Goal: Information Seeking & Learning: Learn about a topic

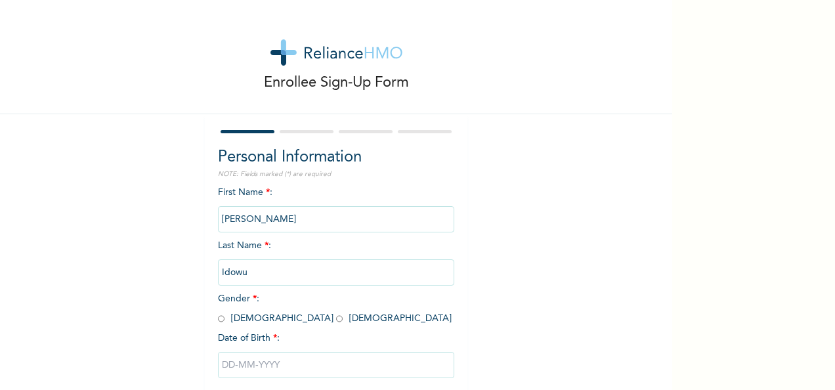
scroll to position [74, 0]
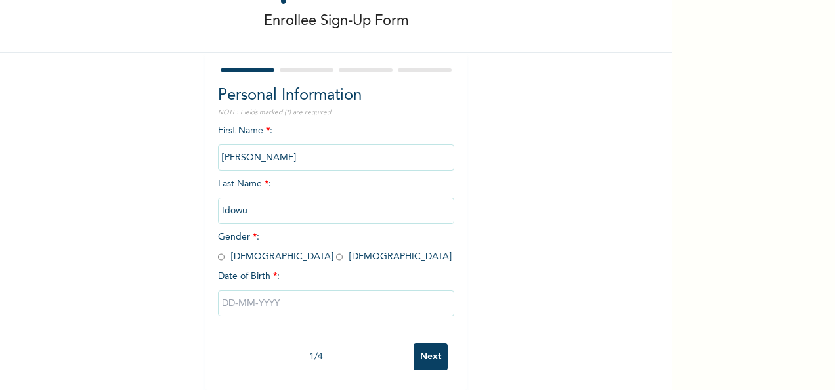
click at [336, 251] on input "radio" at bounding box center [339, 257] width 7 height 12
radio input "true"
click at [223, 291] on input "text" at bounding box center [336, 303] width 236 height 26
select select "8"
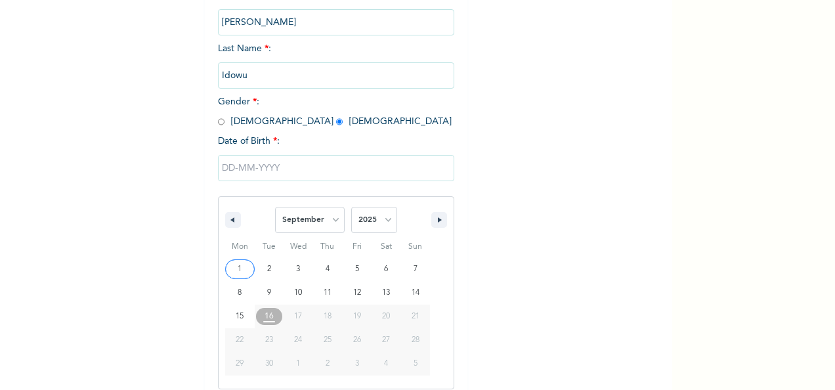
scroll to position [207, 0]
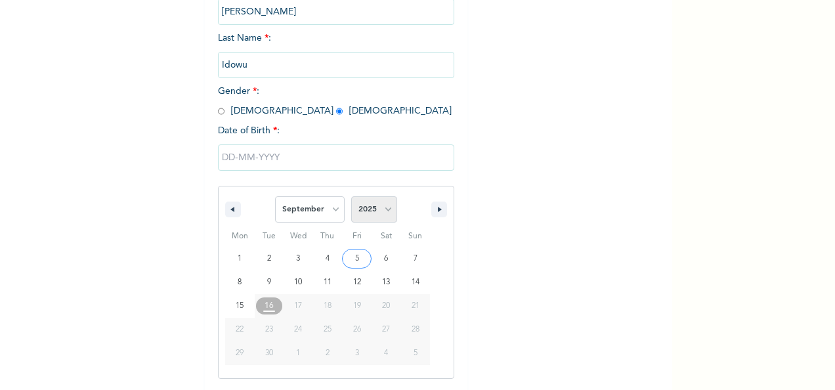
click at [389, 212] on select "2025 2024 2023 2022 2021 2020 2019 2018 2017 2016 2015 2014 2013 2012 2011 2010…" at bounding box center [374, 209] width 46 height 26
select select "1996"
click at [351, 198] on select "2025 2024 2023 2022 2021 2020 2019 2018 2017 2016 2015 2014 2013 2012 2011 2010…" at bounding box center [374, 209] width 46 height 26
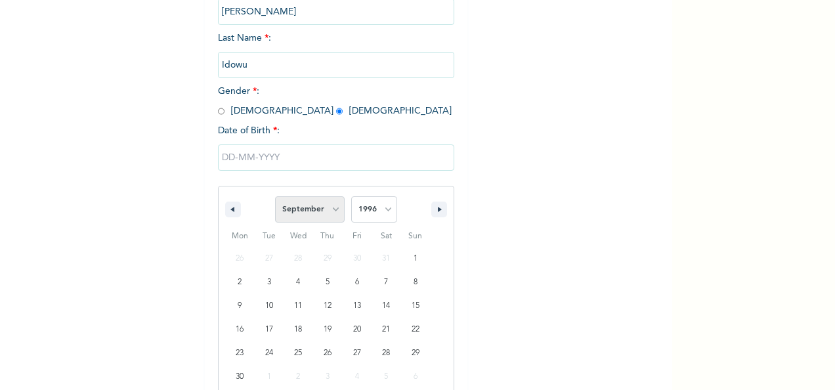
click at [332, 213] on select "January February March April May June July August September October November De…" at bounding box center [310, 209] width 70 height 26
select select "7"
click at [275, 198] on select "January February March April May June July August September October November De…" at bounding box center [310, 209] width 70 height 26
type input "08/13/1996"
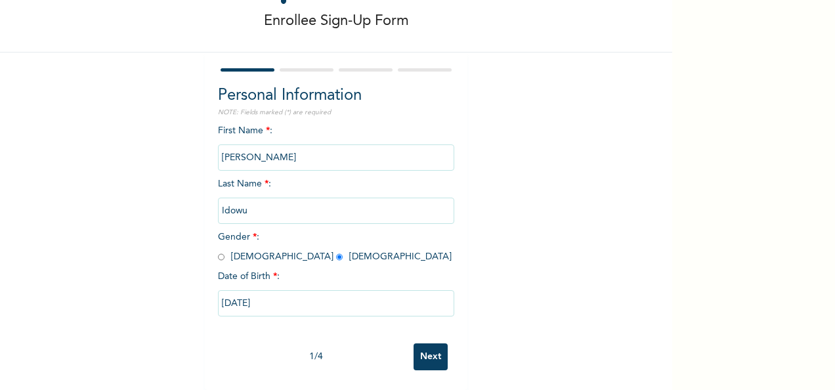
scroll to position [74, 0]
click at [424, 345] on input "Next" at bounding box center [430, 356] width 34 height 27
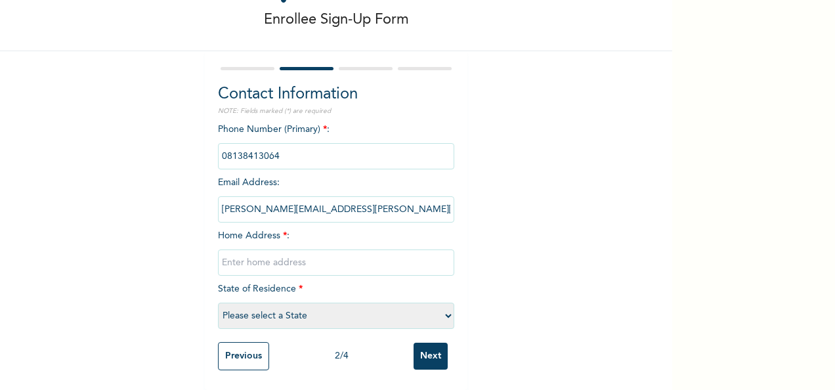
click at [274, 249] on input "text" at bounding box center [336, 262] width 236 height 26
click at [490, 245] on div "Enrollee Sign-Up Form Contact Information NOTE: Fields marked (*) are required …" at bounding box center [336, 163] width 672 height 453
click at [352, 259] on input "text" at bounding box center [336, 262] width 236 height 26
type input "Hygeiclinics, Colonel Estate, Bogije, Lagos State"
click at [327, 303] on select "Please select a State Abia Abuja (FCT) Adamawa Akwa Ibom Anambra Bauchi Bayelsa…" at bounding box center [336, 316] width 236 height 26
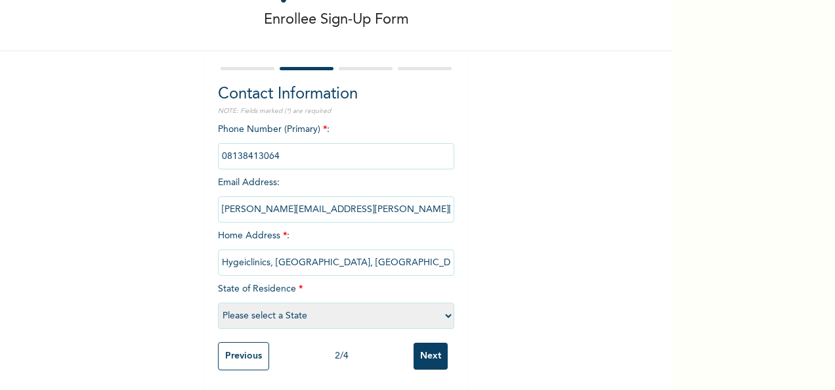
select select "25"
click at [218, 303] on select "Please select a State Abia Abuja (FCT) Adamawa Akwa Ibom Anambra Bauchi Bayelsa…" at bounding box center [336, 316] width 236 height 26
click at [417, 348] on input "Next" at bounding box center [430, 356] width 34 height 27
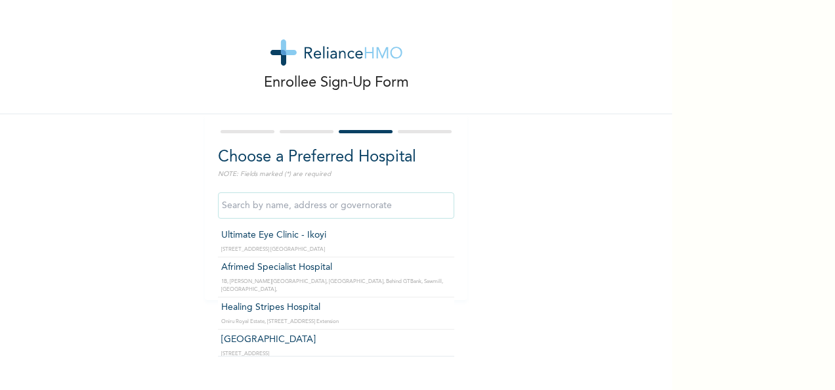
click at [306, 198] on input "text" at bounding box center [336, 205] width 236 height 26
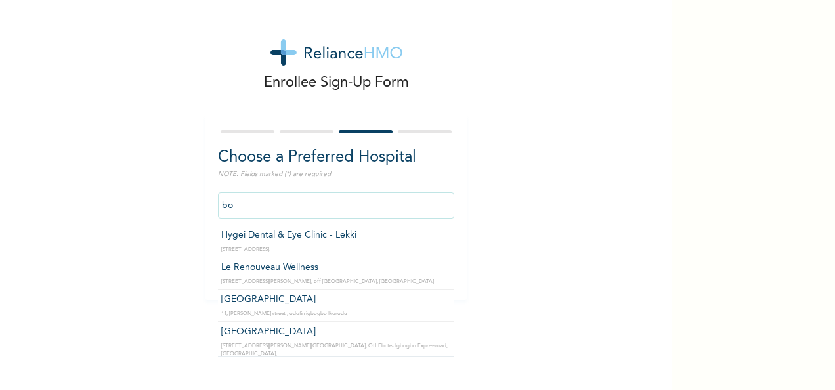
type input "b"
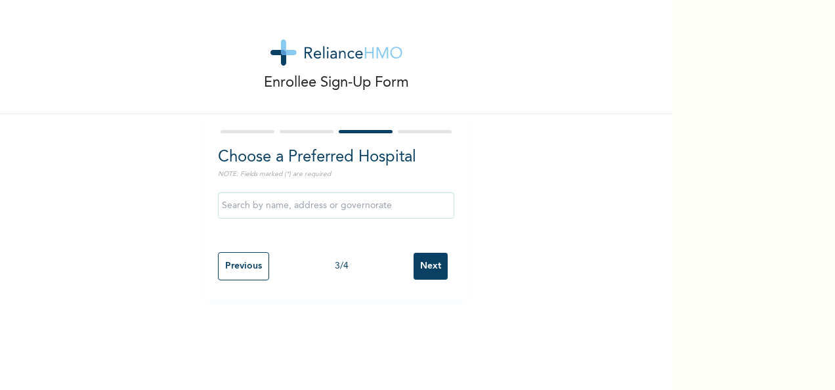
click at [585, 243] on div "Enrollee Sign-Up Form Choose a Preferred Hospital NOTE: Fields marked (*) are r…" at bounding box center [336, 150] width 672 height 300
click at [427, 261] on input "Next" at bounding box center [430, 266] width 34 height 27
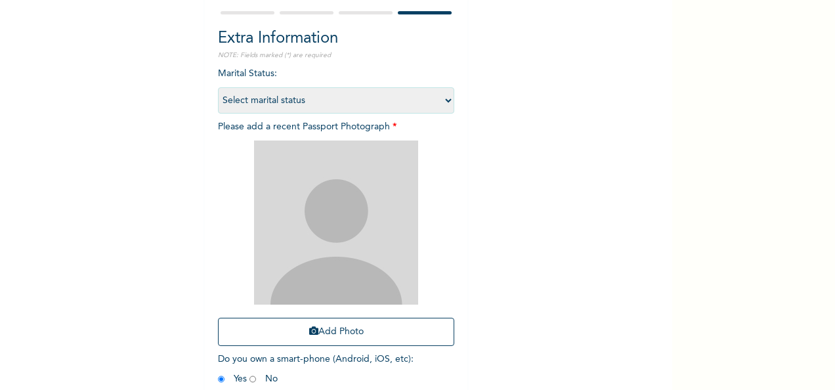
scroll to position [122, 0]
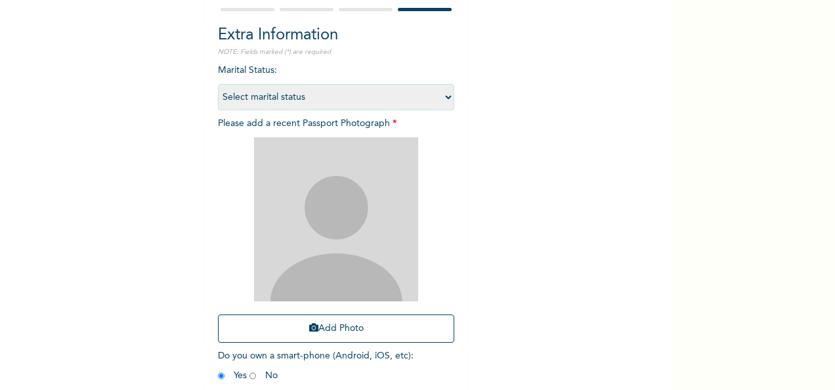
click at [442, 97] on select "Select marital status Single Married Divorced Widow/Widower" at bounding box center [336, 97] width 236 height 26
select select "1"
click at [218, 84] on select "Select marital status Single Married Divorced Widow/Widower" at bounding box center [336, 97] width 236 height 26
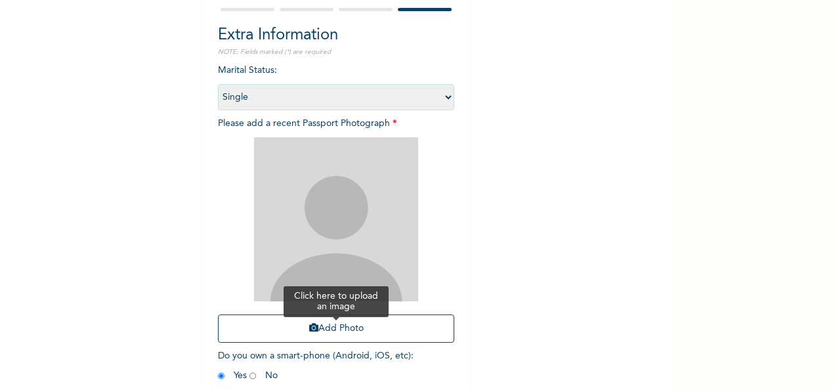
click at [312, 332] on button "Add Photo" at bounding box center [336, 328] width 236 height 28
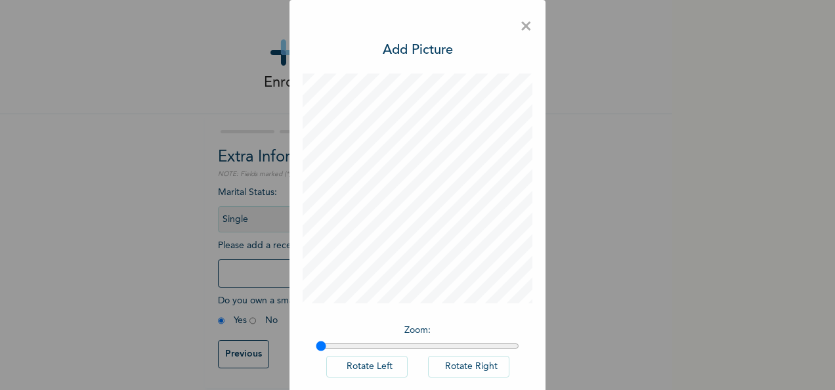
scroll to position [68, 0]
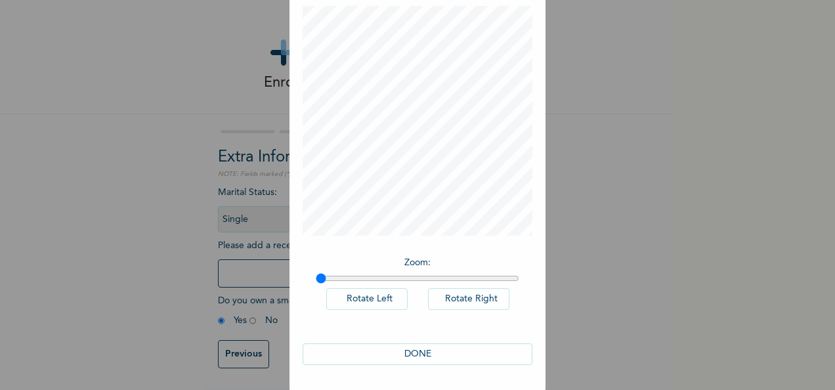
click at [422, 353] on button "DONE" at bounding box center [418, 354] width 230 height 22
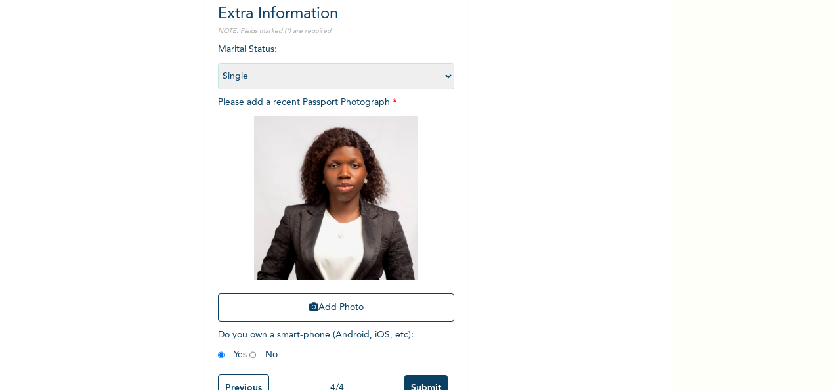
scroll to position [186, 0]
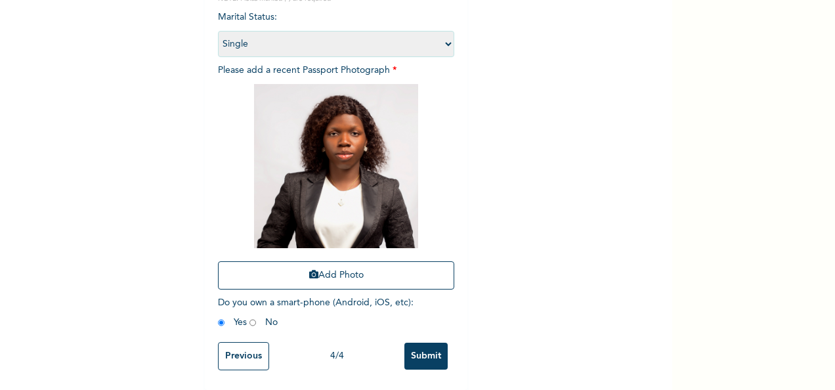
click at [424, 344] on input "Submit" at bounding box center [425, 356] width 43 height 27
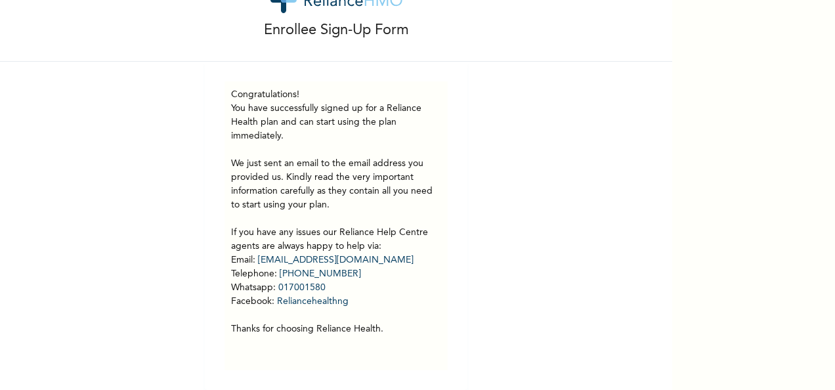
scroll to position [62, 0]
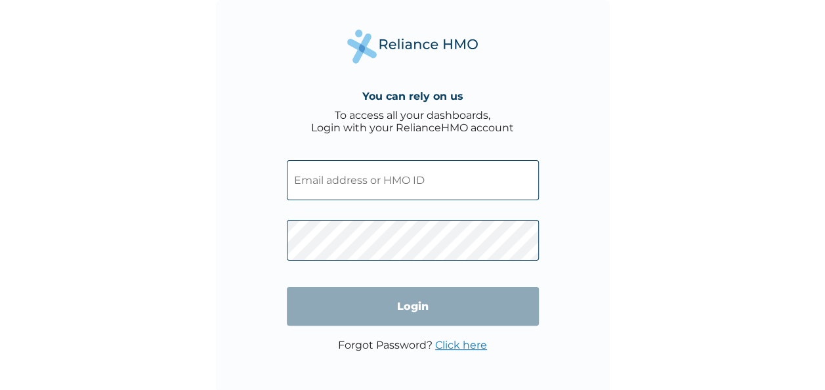
click at [429, 191] on input "text" at bounding box center [413, 180] width 252 height 40
click at [378, 193] on input "text" at bounding box center [413, 180] width 252 height 40
paste input "REL/10889/A"
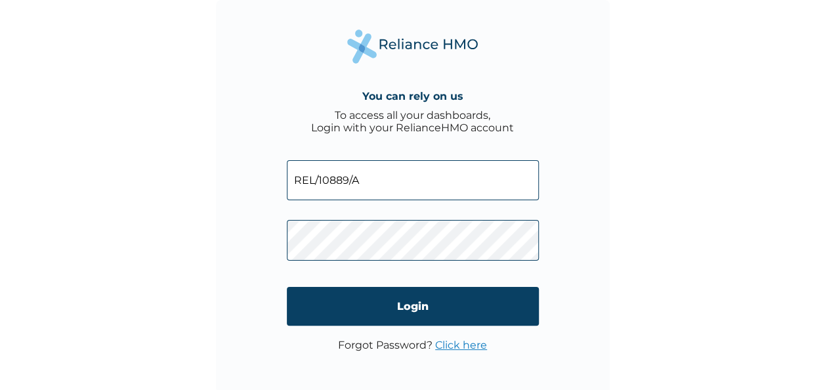
type input "REL/10889/A"
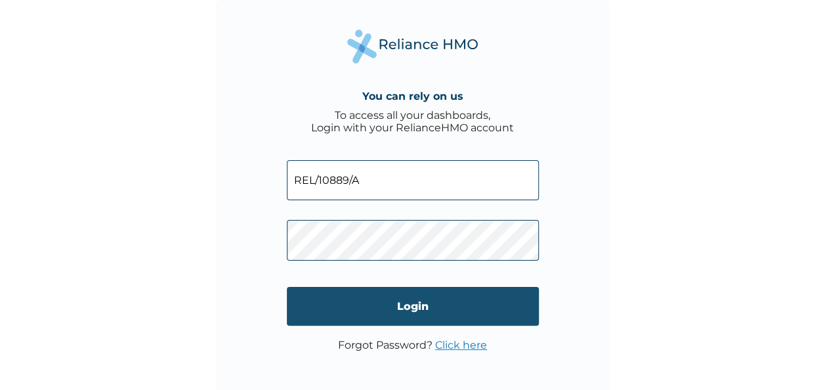
click at [307, 305] on input "Login" at bounding box center [413, 306] width 252 height 39
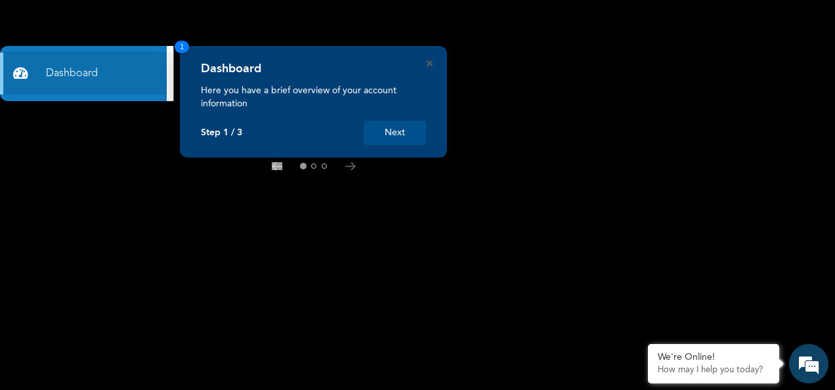
click at [402, 137] on button "Next" at bounding box center [395, 133] width 62 height 24
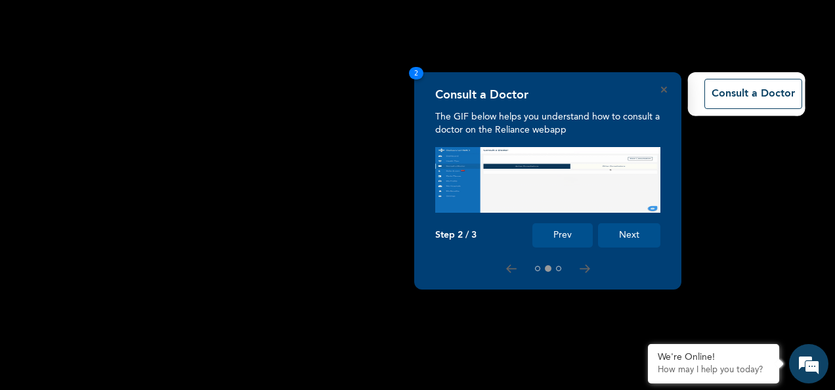
click at [624, 234] on button "Next" at bounding box center [629, 235] width 62 height 24
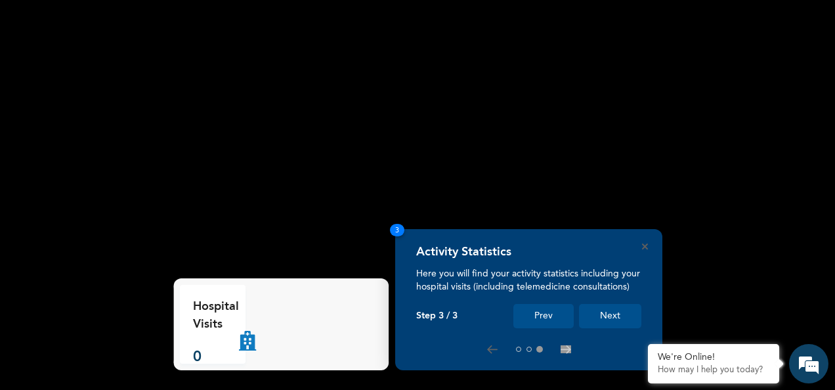
click at [613, 314] on button "Next" at bounding box center [610, 316] width 62 height 24
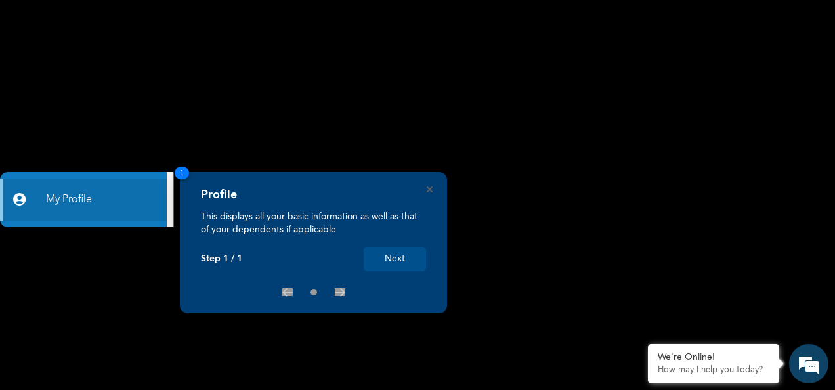
click at [396, 263] on button "Next" at bounding box center [395, 259] width 62 height 24
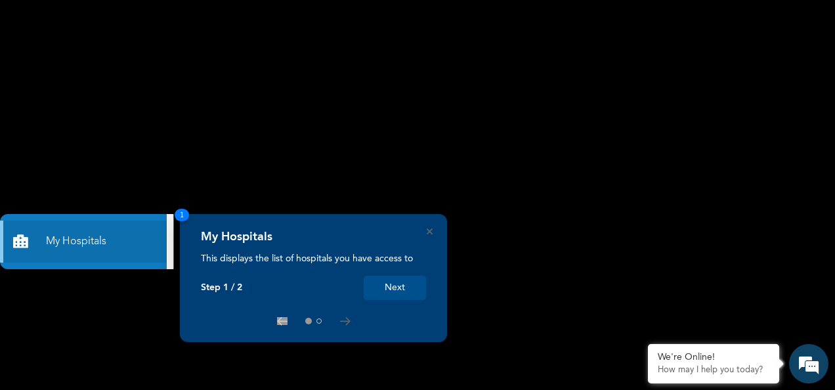
click at [400, 287] on button "Next" at bounding box center [395, 288] width 62 height 24
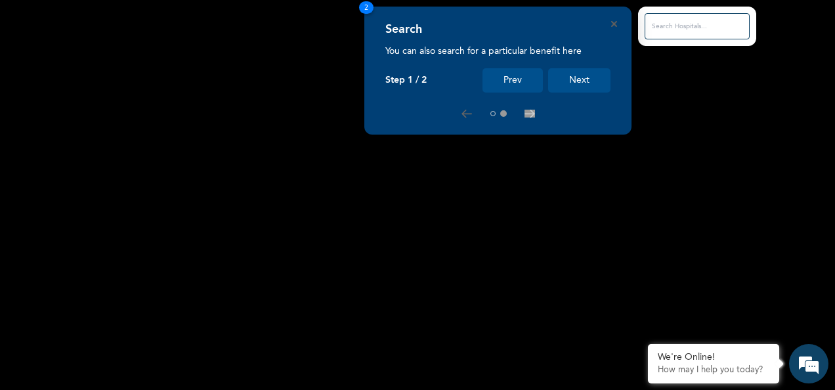
click at [587, 77] on button "Next" at bounding box center [579, 80] width 62 height 24
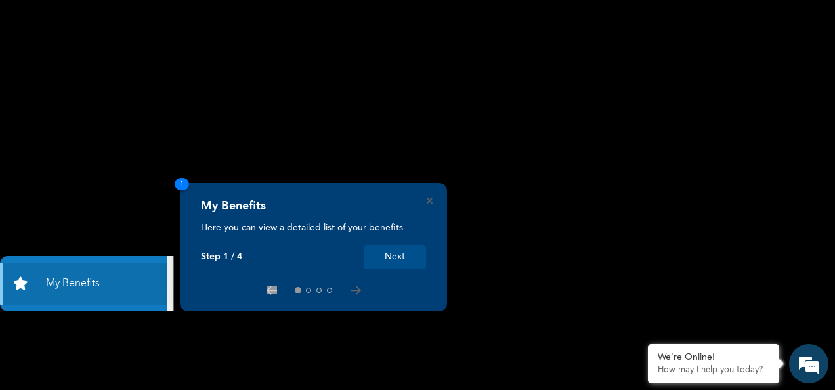
click at [400, 264] on button "Next" at bounding box center [395, 257] width 62 height 24
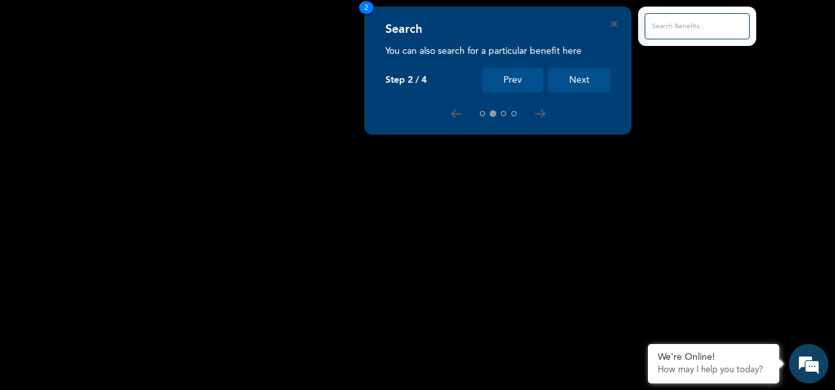
click at [567, 81] on button "Next" at bounding box center [579, 80] width 62 height 24
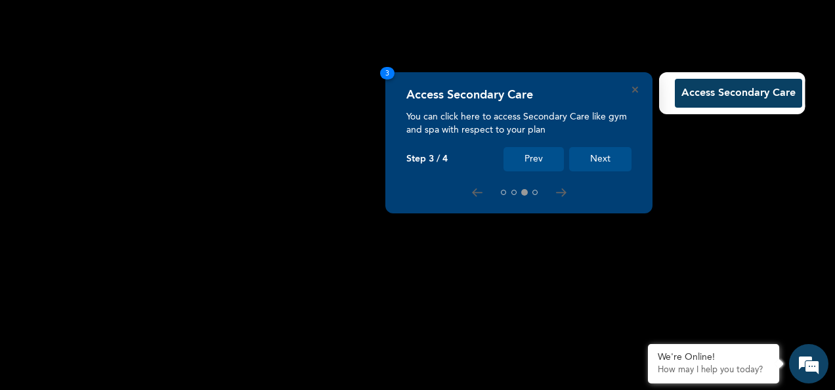
click at [608, 154] on button "Next" at bounding box center [600, 159] width 62 height 24
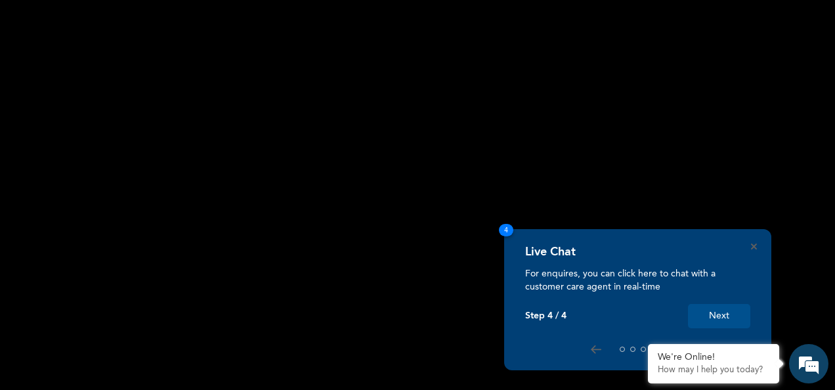
click at [713, 317] on button "Next" at bounding box center [719, 316] width 62 height 24
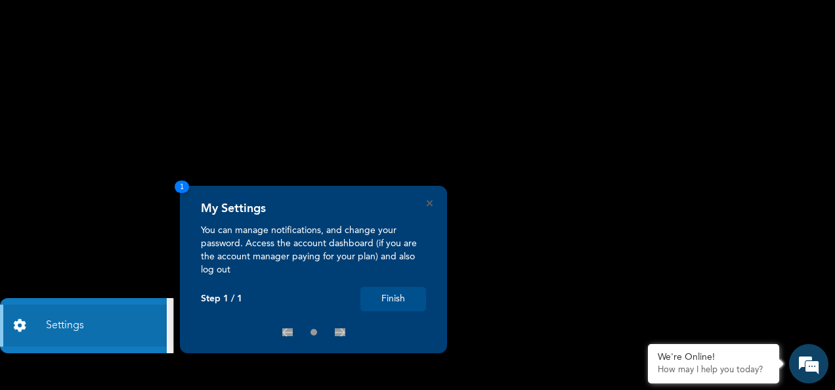
click at [378, 299] on button "Finish" at bounding box center [393, 299] width 66 height 24
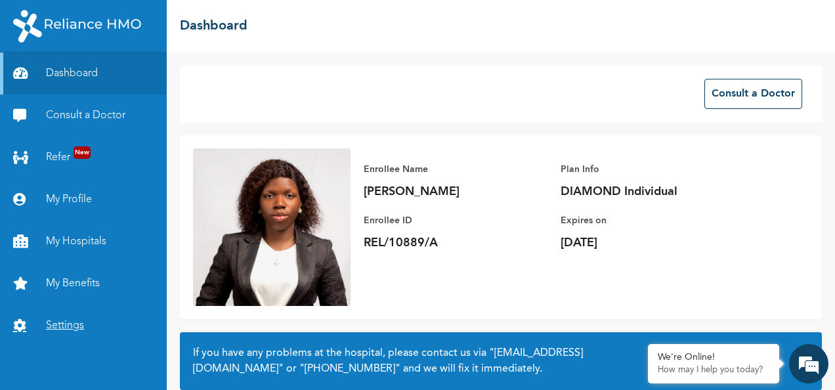
click at [67, 331] on link "Settings" at bounding box center [83, 326] width 167 height 42
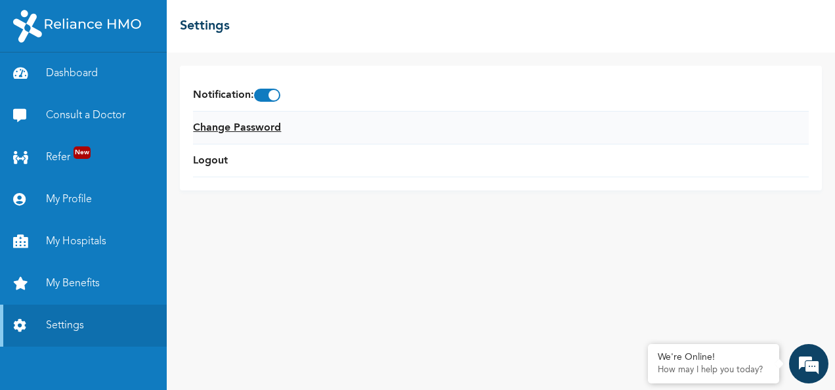
click at [257, 130] on link "Change Password" at bounding box center [237, 128] width 88 height 16
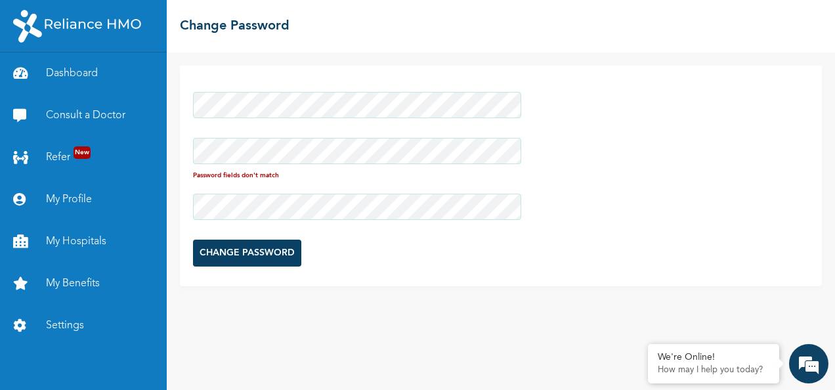
click at [510, 190] on div at bounding box center [357, 206] width 328 height 39
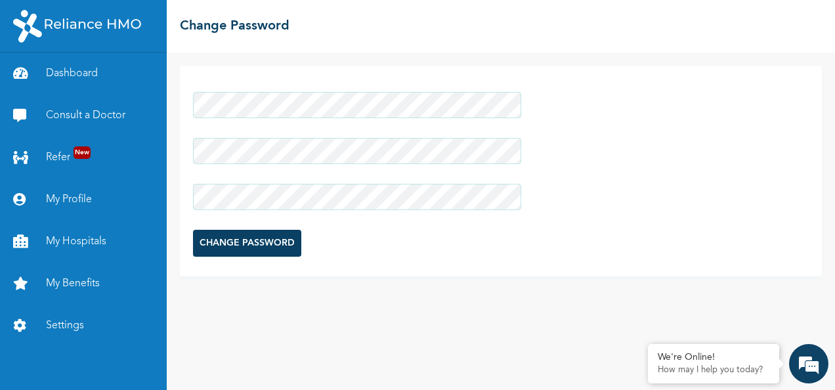
click at [205, 243] on input "CHANGE PASSWORD" at bounding box center [247, 243] width 108 height 27
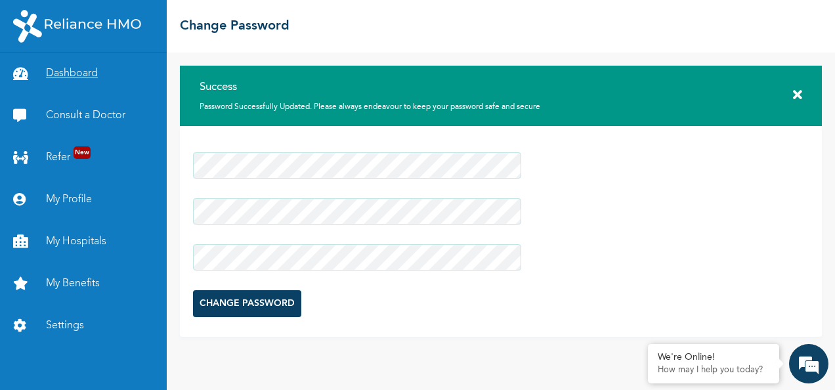
click at [72, 76] on link "Dashboard" at bounding box center [83, 74] width 167 height 42
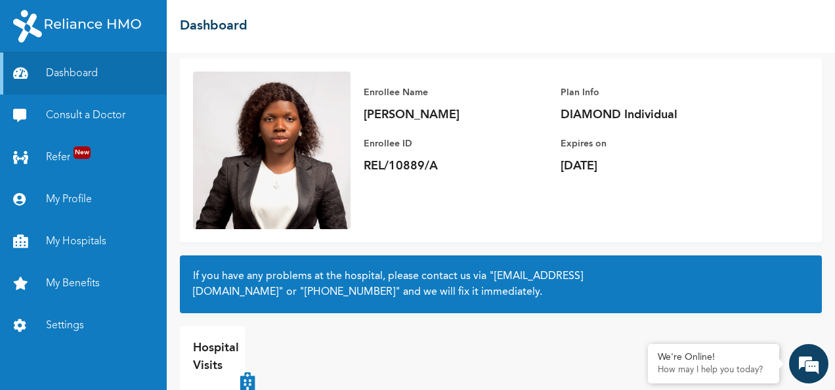
scroll to position [118, 0]
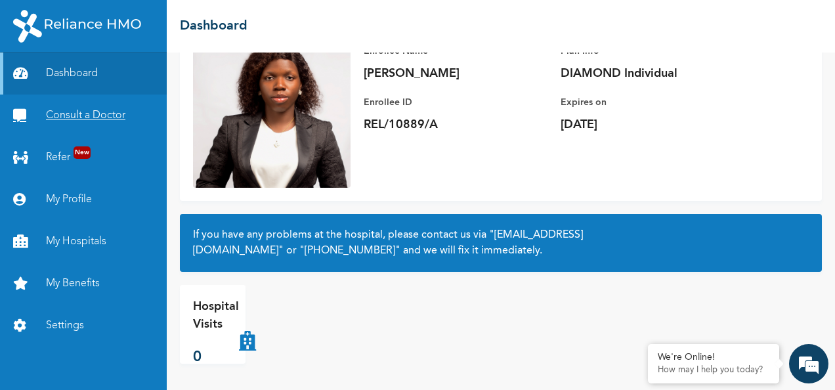
click at [83, 127] on link "Consult a Doctor" at bounding box center [83, 116] width 167 height 42
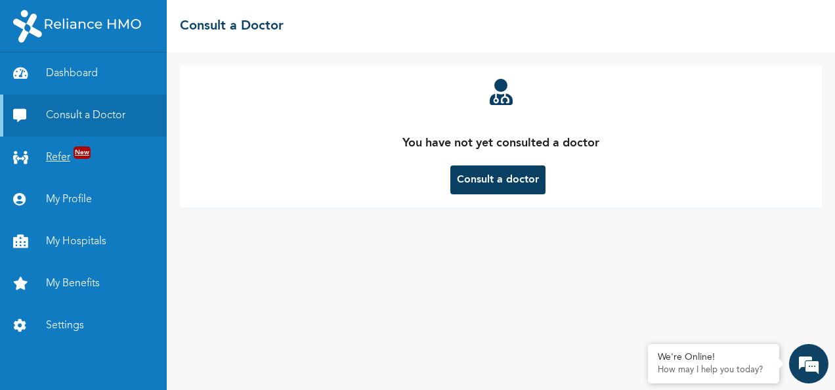
click at [65, 154] on link "Refer New" at bounding box center [83, 158] width 167 height 42
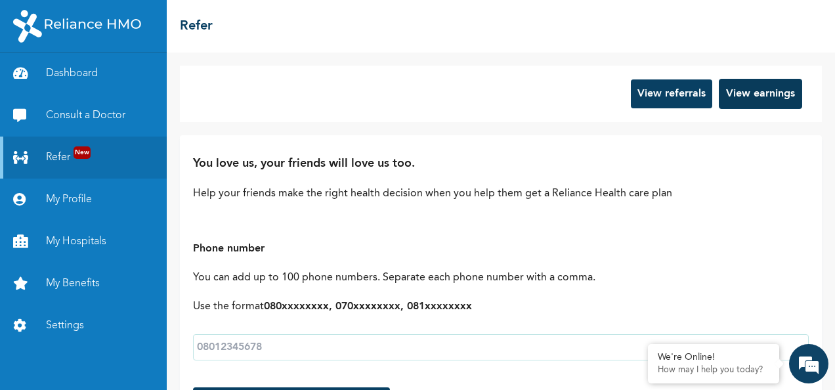
click at [746, 91] on button "View earnings" at bounding box center [760, 94] width 83 height 30
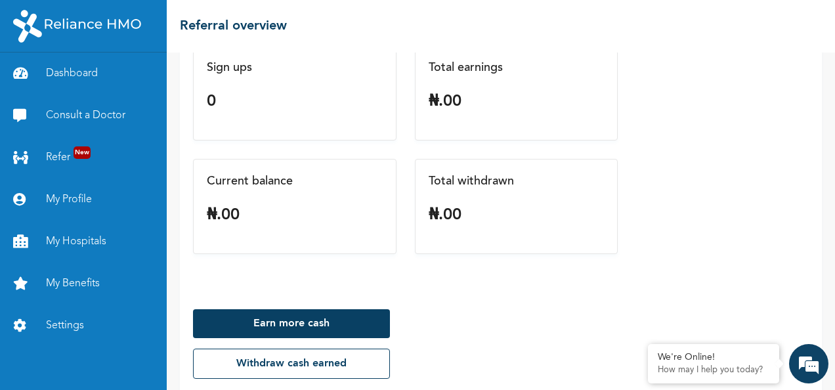
scroll to position [130, 0]
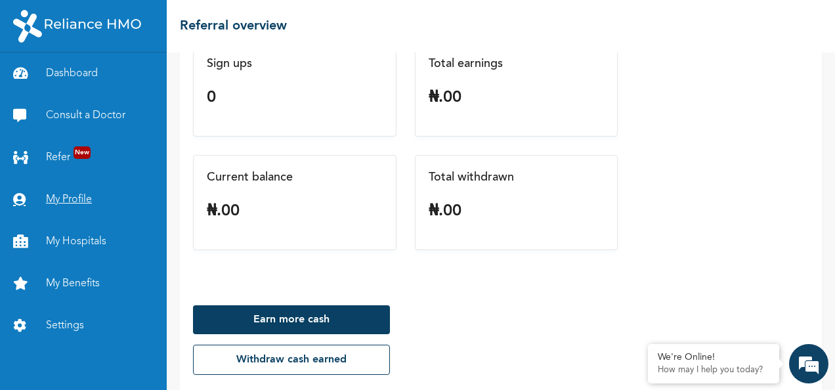
click at [58, 196] on link "My Profile" at bounding box center [83, 200] width 167 height 42
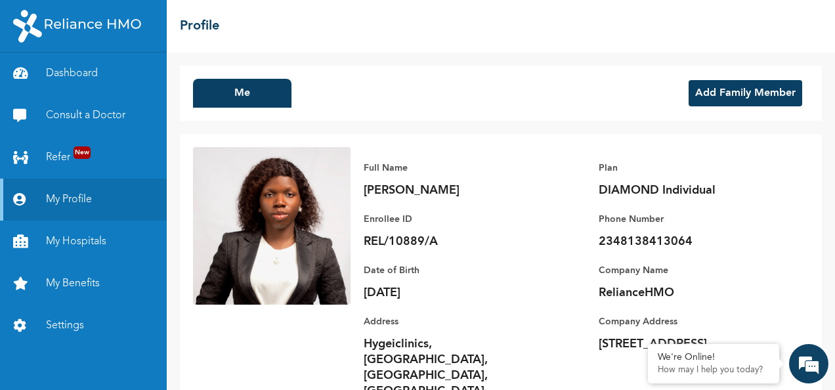
scroll to position [30, 0]
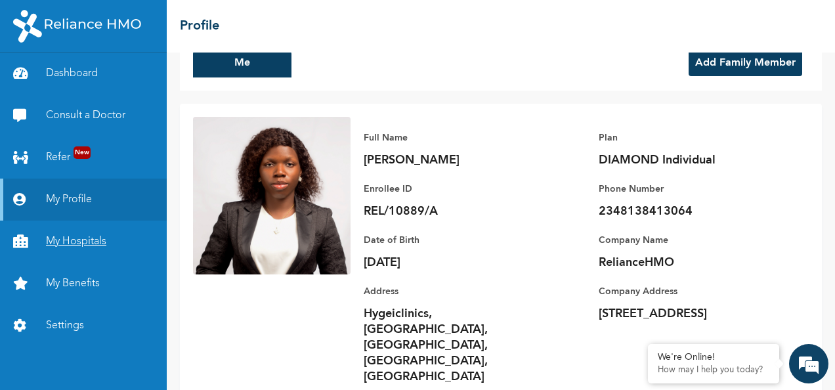
click at [77, 242] on link "My Hospitals" at bounding box center [83, 242] width 167 height 42
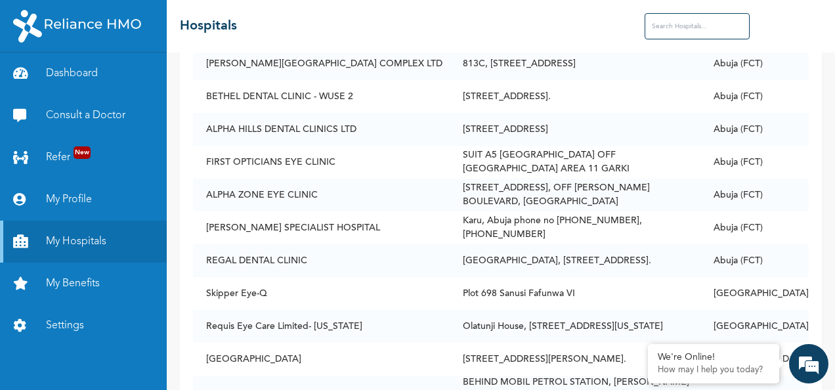
scroll to position [12174, 0]
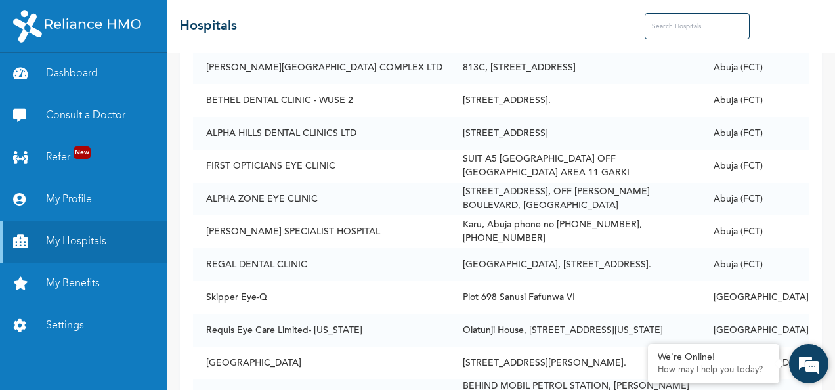
click at [828, 381] on div "We're Online! How may I help you [DATE]?" at bounding box center [808, 363] width 39 height 39
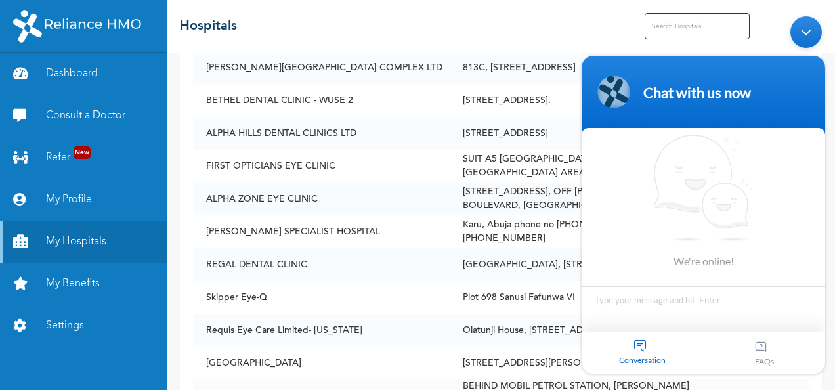
click at [828, 183] on body "Chat with us now We're online! Conversation FAQs" at bounding box center [703, 194] width 257 height 370
click at [828, 354] on body "Chat with us now We're online! Conversation FAQs" at bounding box center [703, 194] width 257 height 370
drag, startPoint x: 1402, startPoint y: 390, endPoint x: 828, endPoint y: 378, distance: 575.0
click at [828, 379] on html "Chat with us now We're online! Conversation FAQs" at bounding box center [703, 194] width 257 height 370
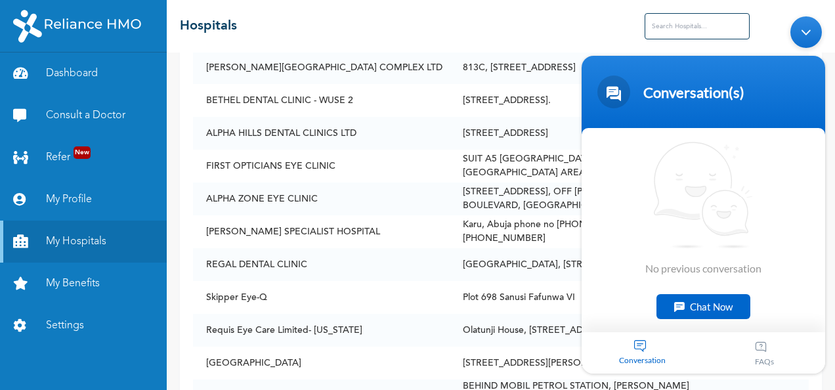
click at [808, 33] on div "Minimize live chat window" at bounding box center [806, 32] width 32 height 32
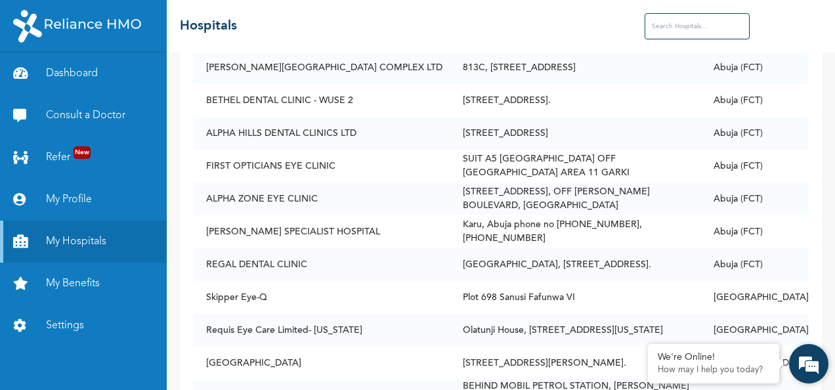
click at [828, 383] on div "We're Online! How may I help you [DATE]?" at bounding box center [808, 363] width 39 height 39
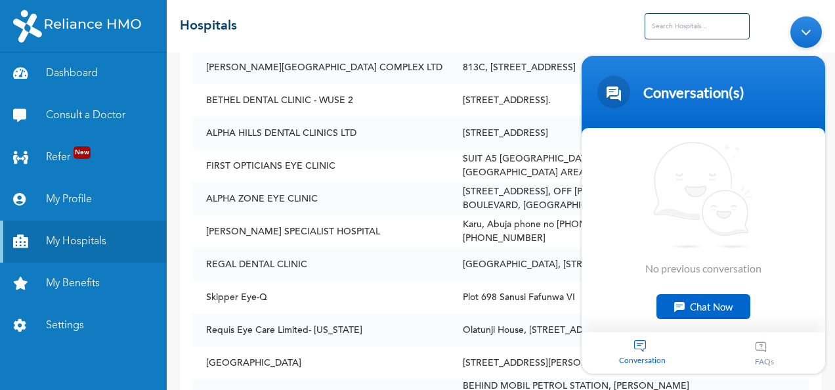
click at [805, 41] on div "Minimize live chat window" at bounding box center [806, 32] width 32 height 32
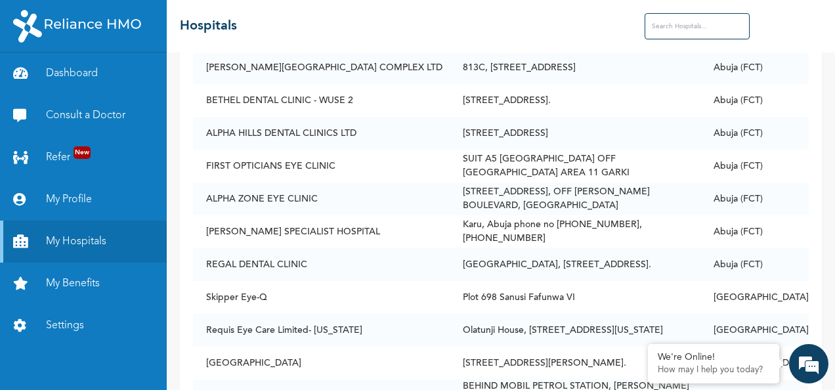
click at [705, 33] on input "text" at bounding box center [696, 26] width 105 height 26
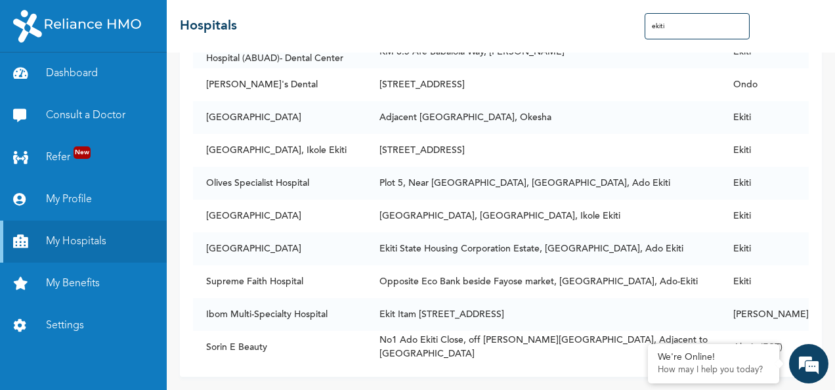
scroll to position [250, 0]
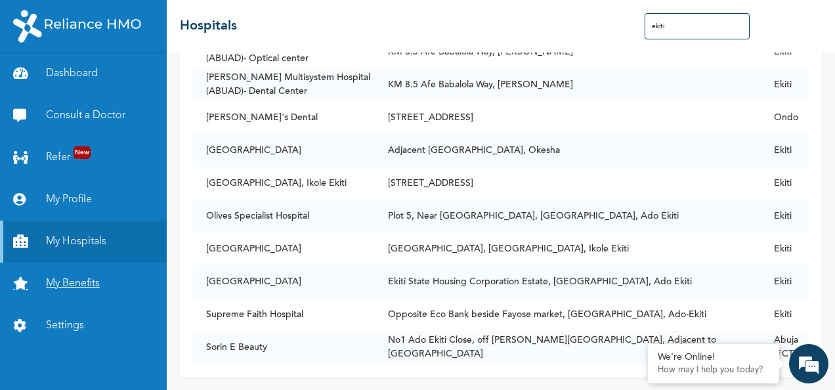
type input "ekiti"
click at [68, 281] on link "My Benefits" at bounding box center [83, 284] width 167 height 42
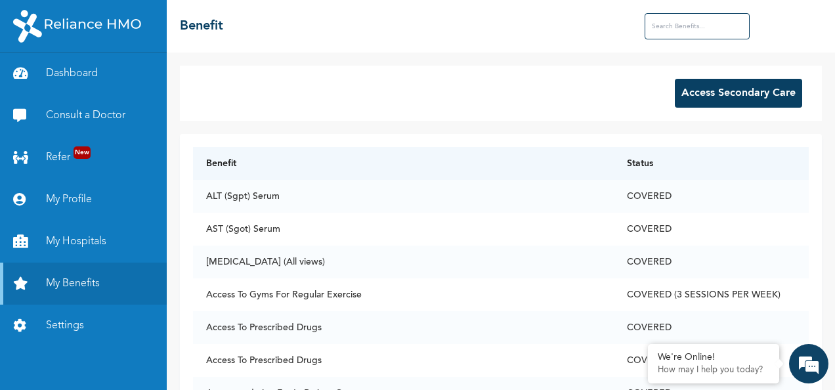
click at [736, 92] on button "Access Secondary Care" at bounding box center [738, 93] width 127 height 29
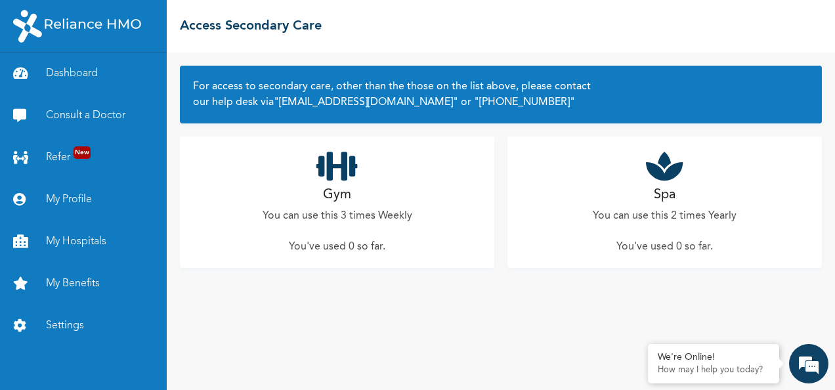
click at [345, 166] on icon at bounding box center [336, 166] width 41 height 33
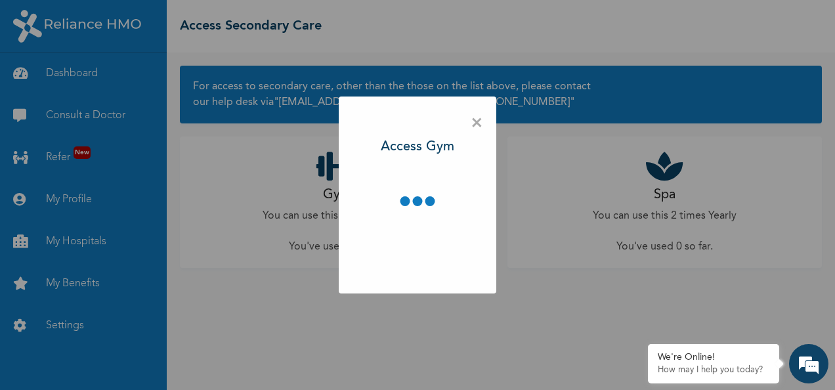
click at [345, 166] on div "× Access Gym" at bounding box center [418, 194] width 158 height 197
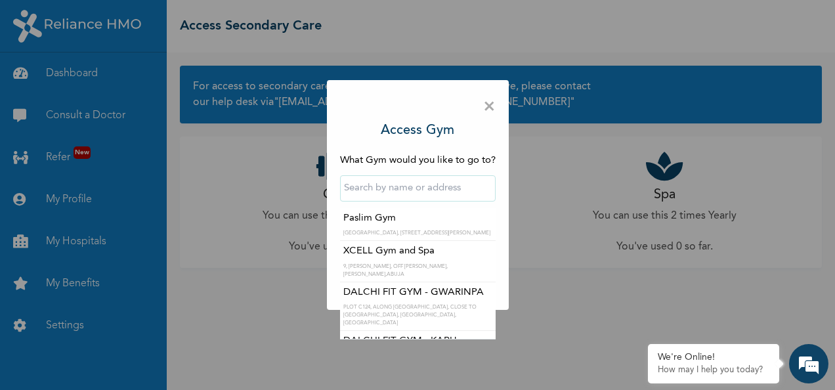
click at [421, 182] on input "text" at bounding box center [418, 188] width 156 height 26
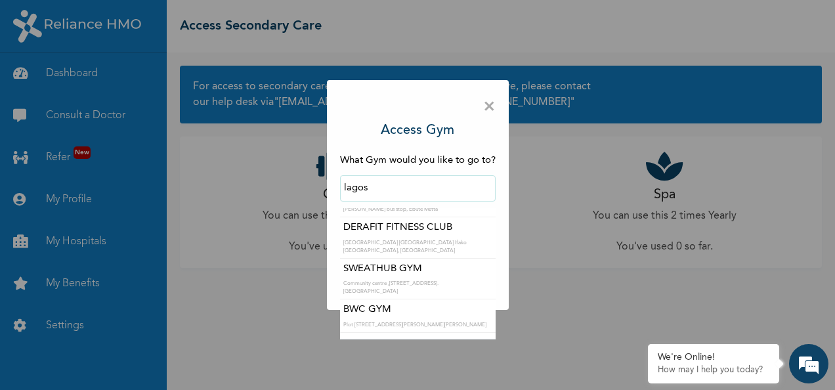
scroll to position [1399, 0]
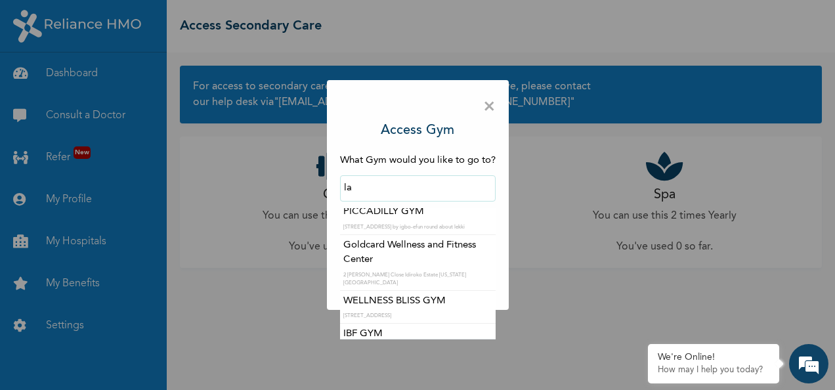
type input "l"
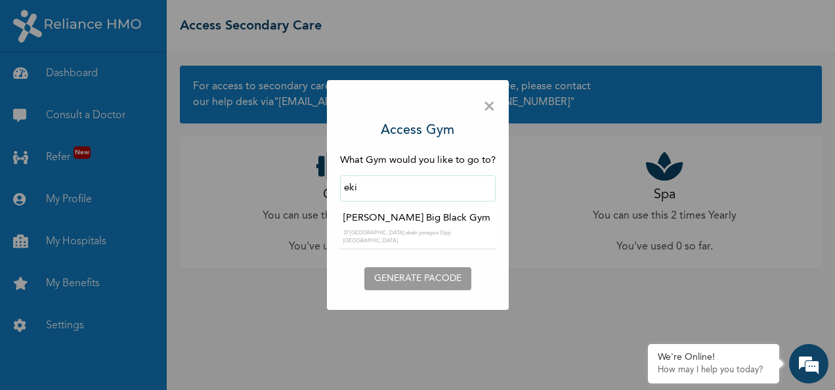
scroll to position [0, 0]
type input "e"
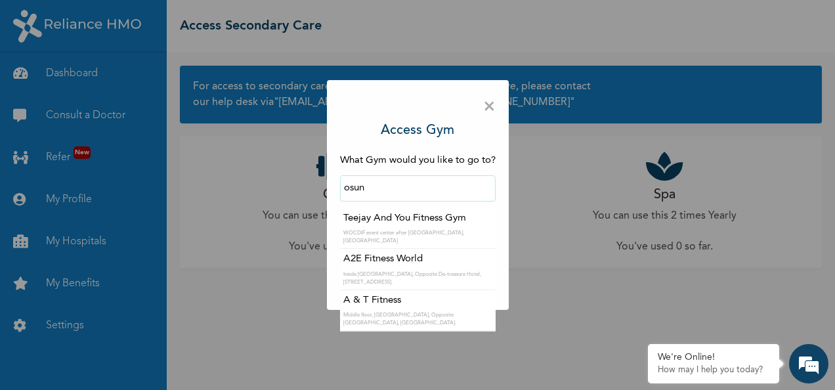
type input "osun"
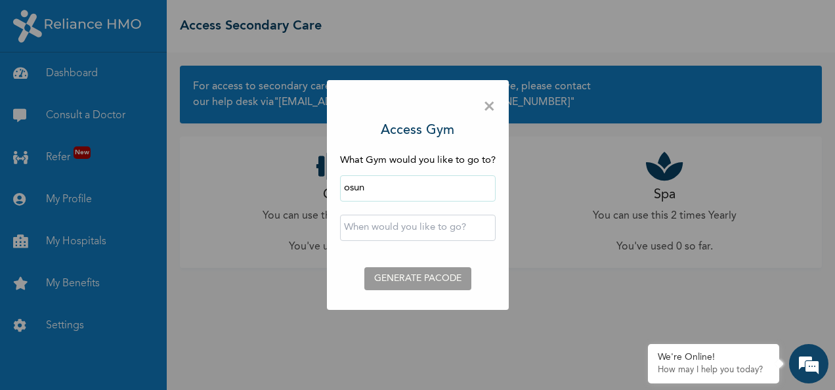
click at [492, 107] on span "×" at bounding box center [489, 107] width 12 height 28
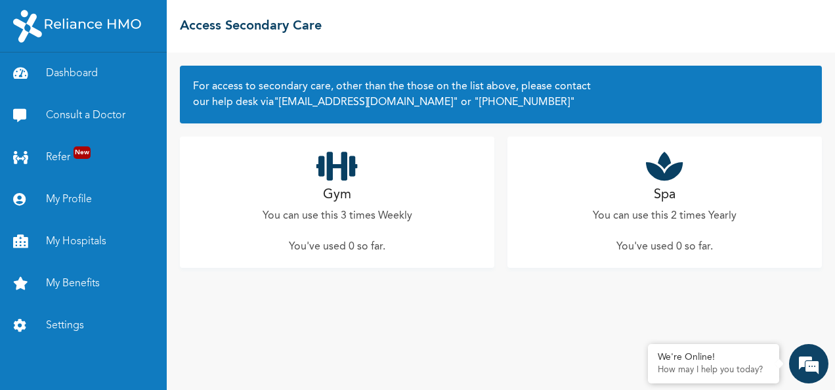
click at [663, 182] on div "Spa You can use this 2 times Yearly You've used 0 so far ." at bounding box center [664, 202] width 314 height 131
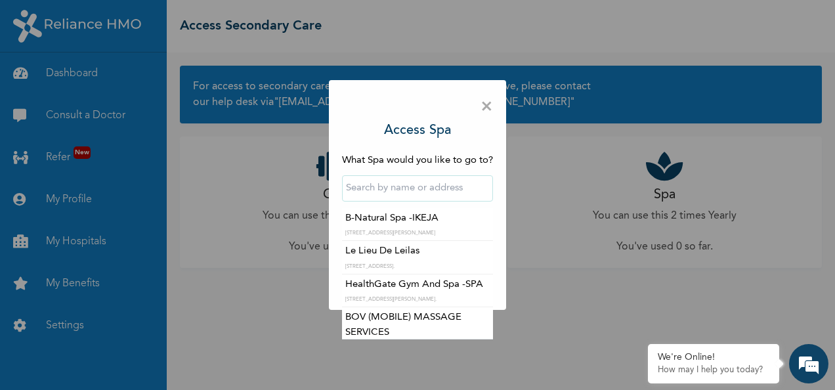
click at [456, 183] on input "text" at bounding box center [417, 188] width 151 height 26
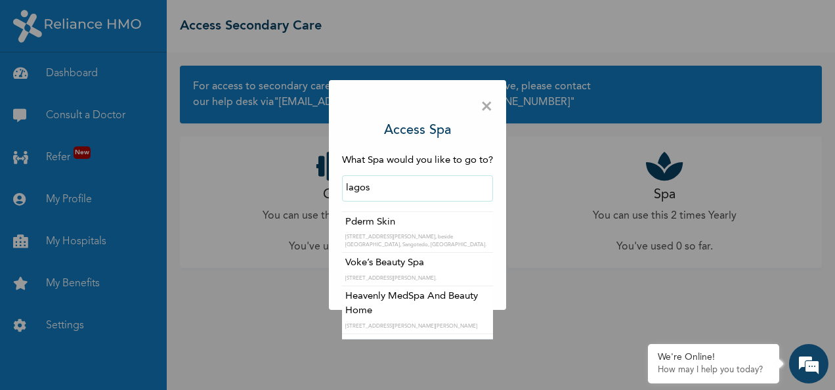
scroll to position [3852, 0]
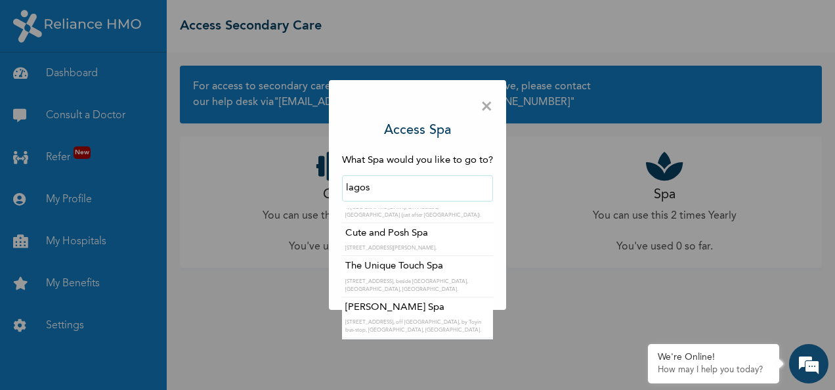
type input "lagos"
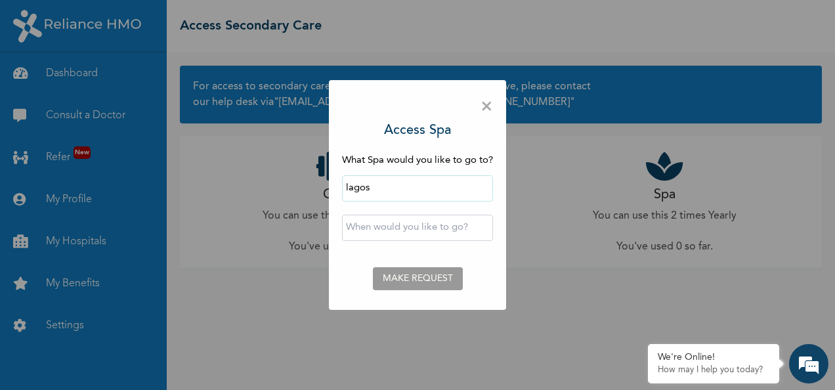
click at [488, 102] on span "×" at bounding box center [486, 107] width 12 height 28
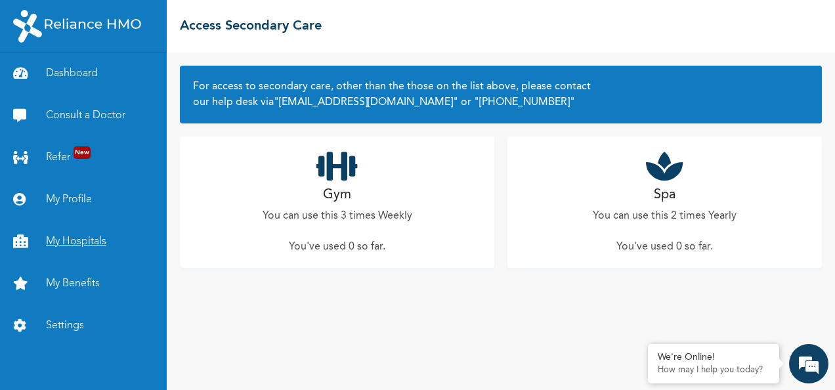
click at [62, 236] on link "My Hospitals" at bounding box center [83, 242] width 167 height 42
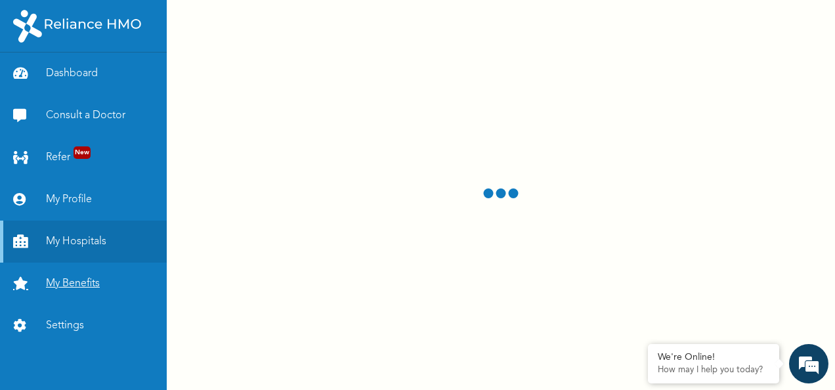
click at [52, 277] on link "My Benefits" at bounding box center [83, 284] width 167 height 42
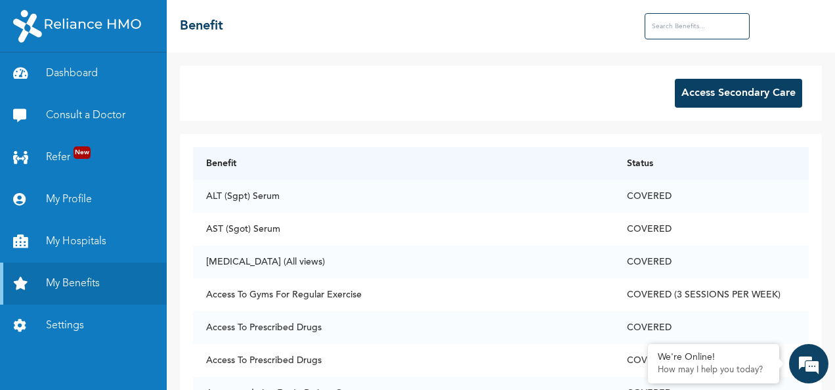
click at [749, 99] on button "Access Secondary Care" at bounding box center [738, 93] width 127 height 29
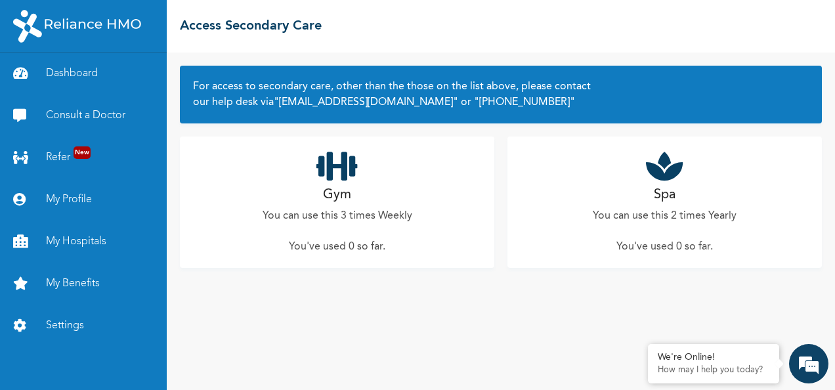
click at [333, 192] on h2 "Gym" at bounding box center [337, 195] width 28 height 20
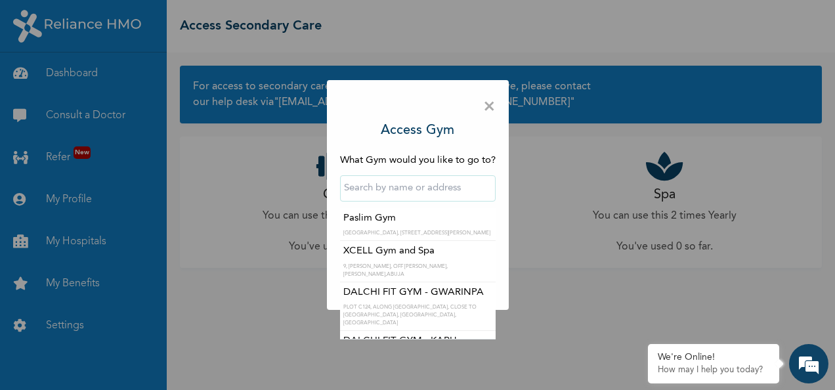
click at [392, 189] on input "text" at bounding box center [418, 188] width 156 height 26
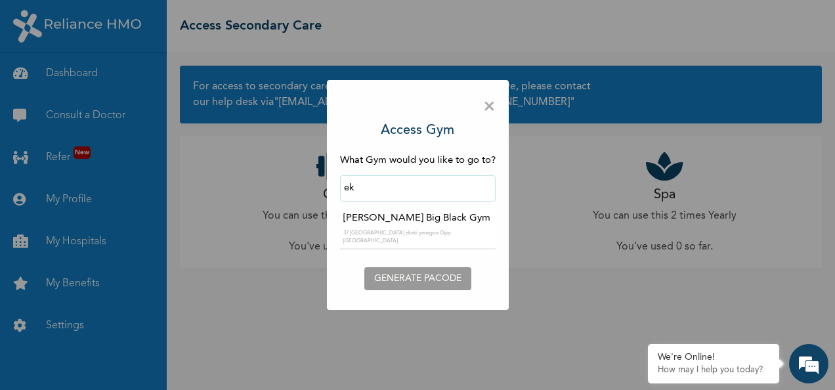
type input "e"
click at [463, 137] on div "× Access Gym What Gym would you like to go to? ‹ [DATE] › Su Mo Tu We Th Fr Sa …" at bounding box center [418, 195] width 182 height 230
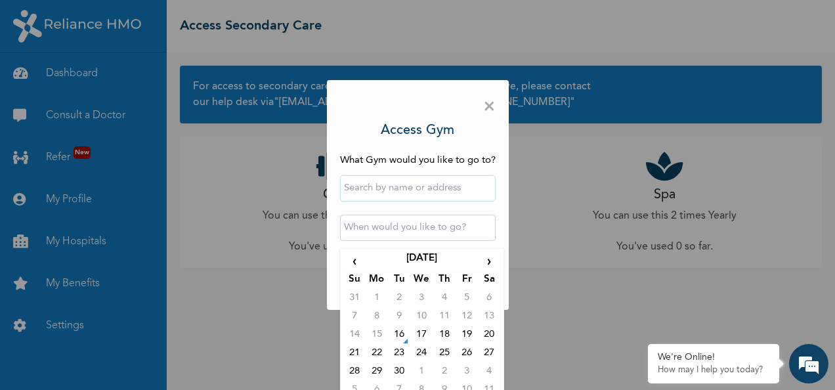
click at [447, 232] on input "text" at bounding box center [418, 228] width 156 height 26
click at [529, 224] on div "× Access Gym What Gym would you like to go to? ‹ [DATE] › Su Mo Tu We Th Fr Sa …" at bounding box center [417, 195] width 835 height 390
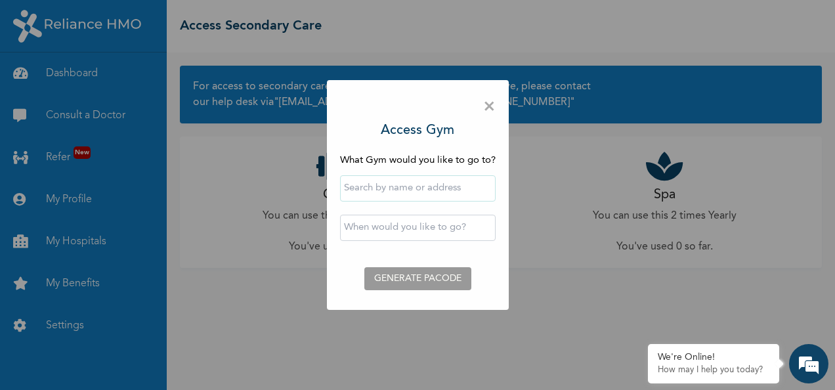
click at [686, 200] on div "× Access Gym What Gym would you like to go to? ‹ [DATE] › Su Mo Tu We Th Fr Sa …" at bounding box center [417, 195] width 835 height 390
click at [491, 112] on span "×" at bounding box center [489, 107] width 12 height 28
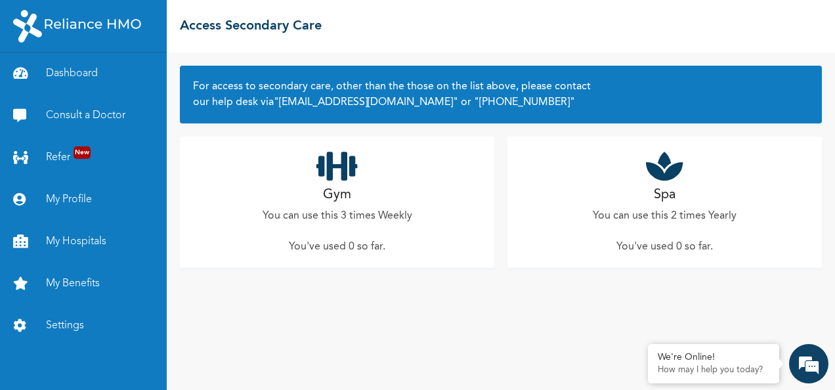
click at [650, 203] on div "Spa You can use this 2 times Yearly You've used 0 so far ." at bounding box center [664, 202] width 314 height 131
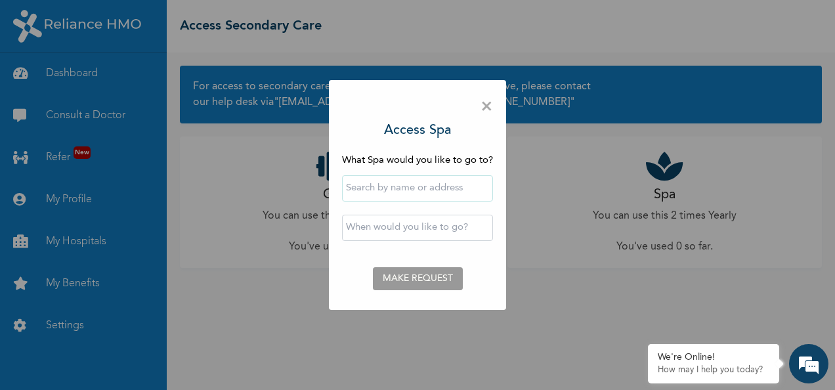
click at [402, 186] on input "text" at bounding box center [417, 188] width 151 height 26
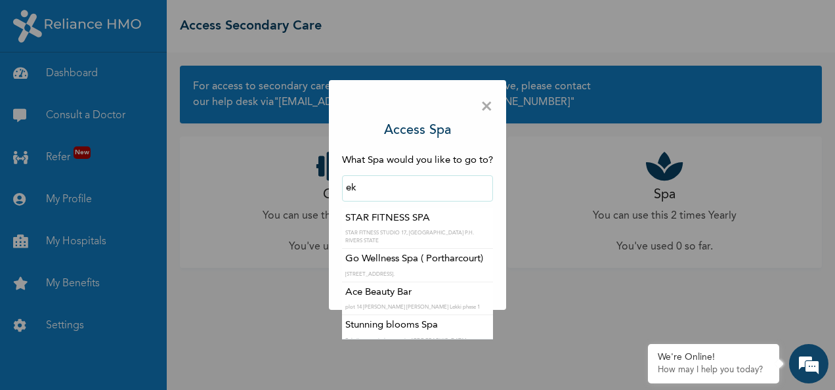
type input "e"
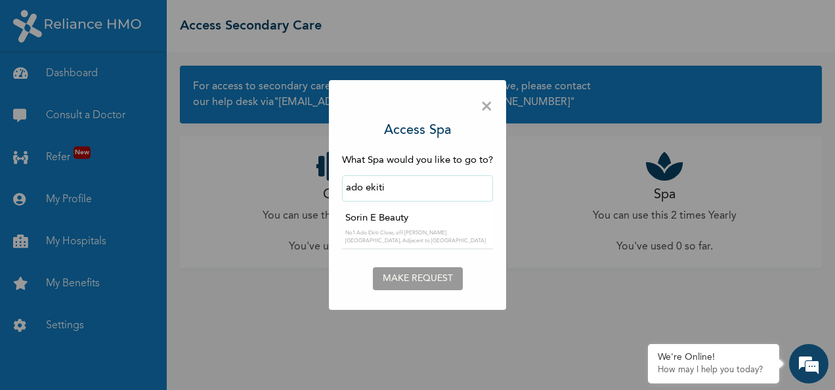
type input "ado ekiti"
click at [492, 100] on span "×" at bounding box center [486, 107] width 12 height 28
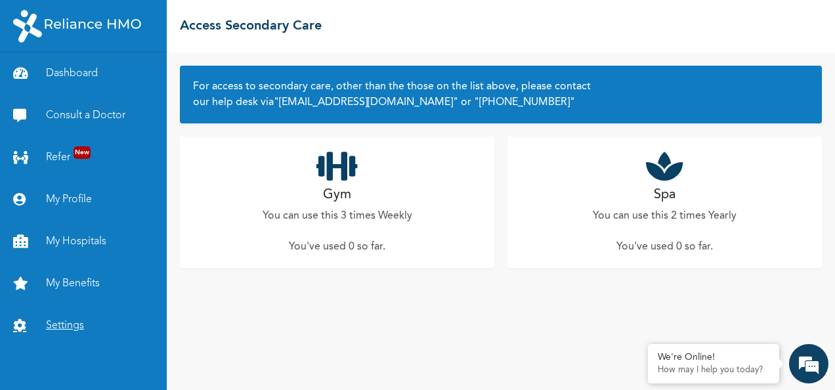
click at [65, 322] on link "Settings" at bounding box center [83, 326] width 167 height 42
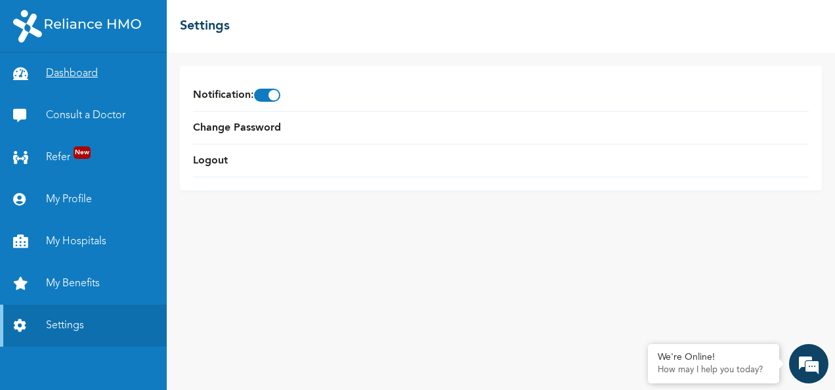
click at [70, 77] on link "Dashboard" at bounding box center [83, 74] width 167 height 42
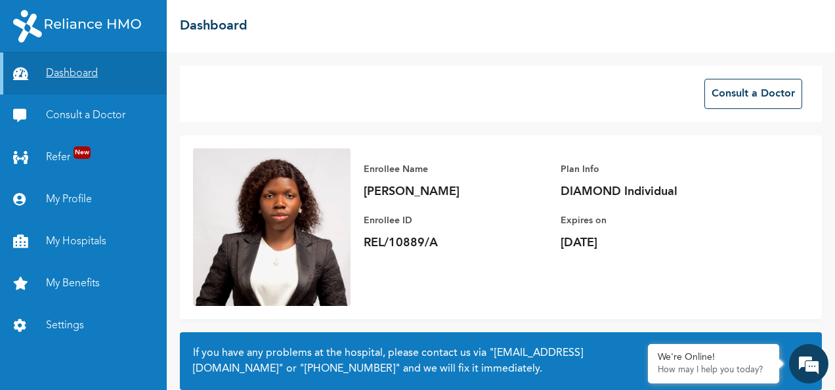
click at [70, 77] on link "Dashboard" at bounding box center [83, 74] width 167 height 42
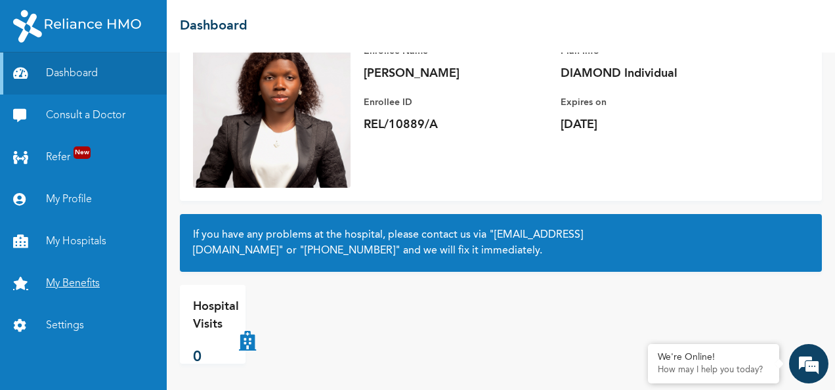
click at [71, 284] on link "My Benefits" at bounding box center [83, 284] width 167 height 42
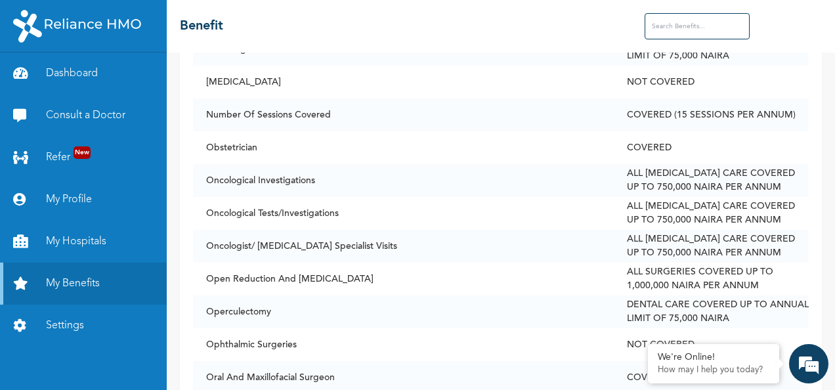
scroll to position [4169, 0]
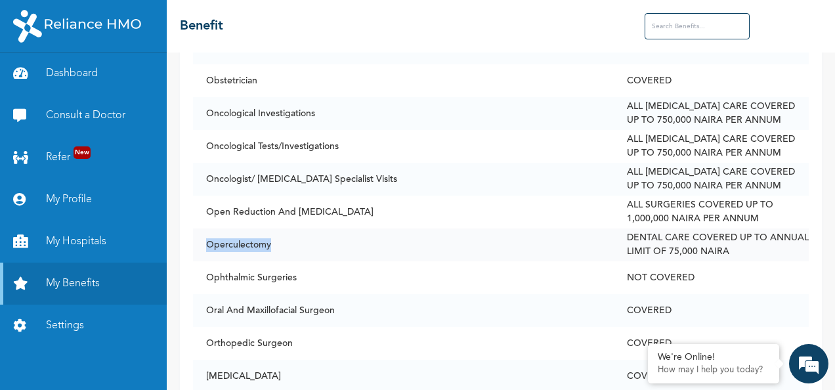
drag, startPoint x: 206, startPoint y: 235, endPoint x: 274, endPoint y: 235, distance: 68.3
click at [274, 235] on td "Operculectomy" at bounding box center [403, 244] width 421 height 33
copy td "Operculectomy"
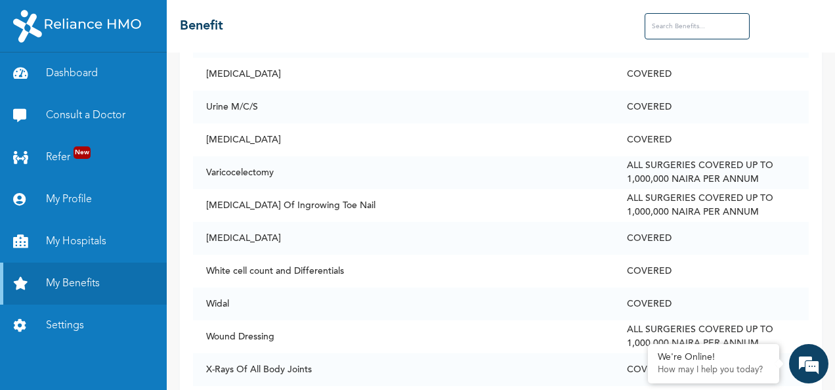
scroll to position [6368, 0]
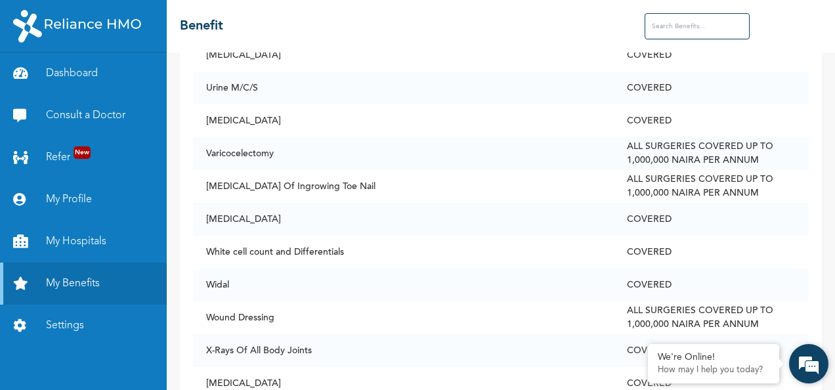
click at [826, 368] on div "We're Online! How may I help you [DATE]?" at bounding box center [808, 363] width 39 height 39
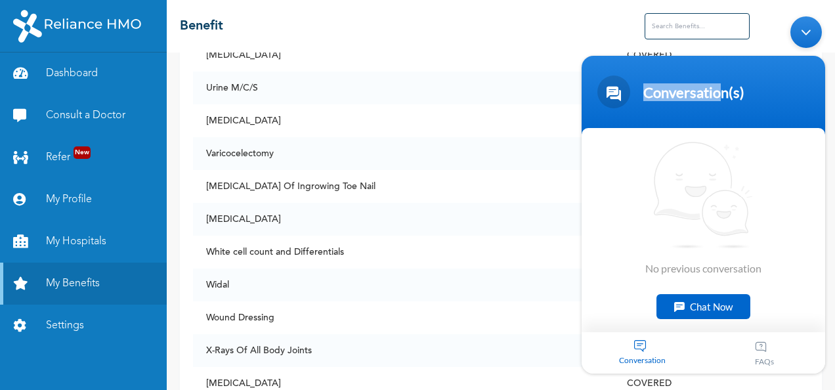
drag, startPoint x: 809, startPoint y: 32, endPoint x: 721, endPoint y: 18, distance: 89.1
click at [721, 18] on body "Conversation(s) We're online! No previous conversation Chat Now Conversation FA…" at bounding box center [703, 194] width 257 height 370
click at [704, 31] on body "Conversation(s) We're online! No previous conversation Chat Now Conversation FA…" at bounding box center [703, 194] width 257 height 370
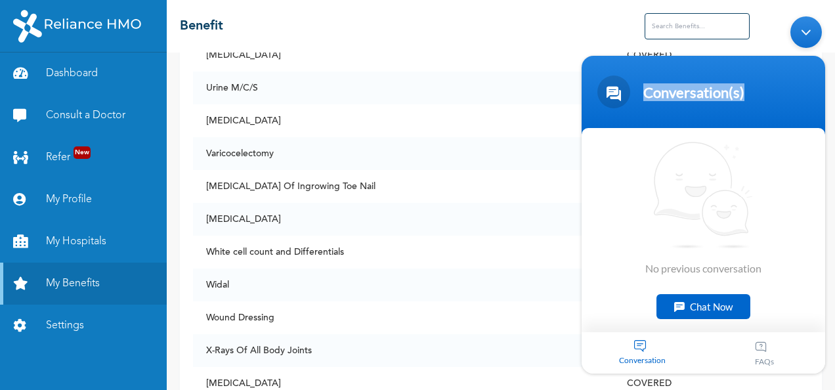
drag, startPoint x: 704, startPoint y: 31, endPoint x: 799, endPoint y: 29, distance: 95.2
click at [799, 29] on body "Conversation(s) We're online! No previous conversation Chat Now Conversation FA…" at bounding box center [703, 194] width 257 height 370
click at [799, 29] on div "Minimize live chat window" at bounding box center [806, 32] width 32 height 32
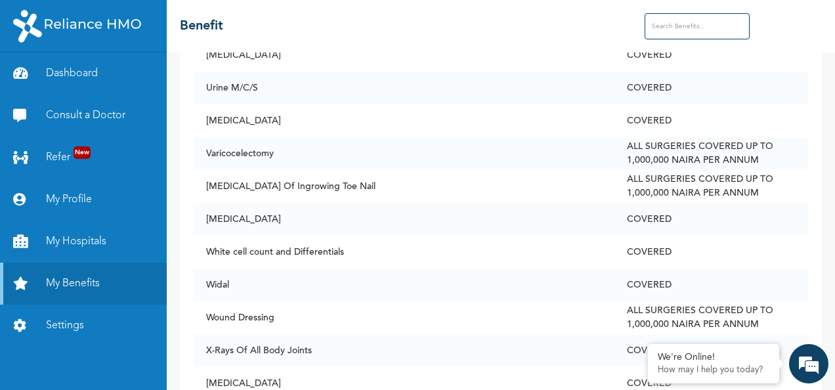
click at [684, 31] on input "text" at bounding box center [696, 26] width 105 height 26
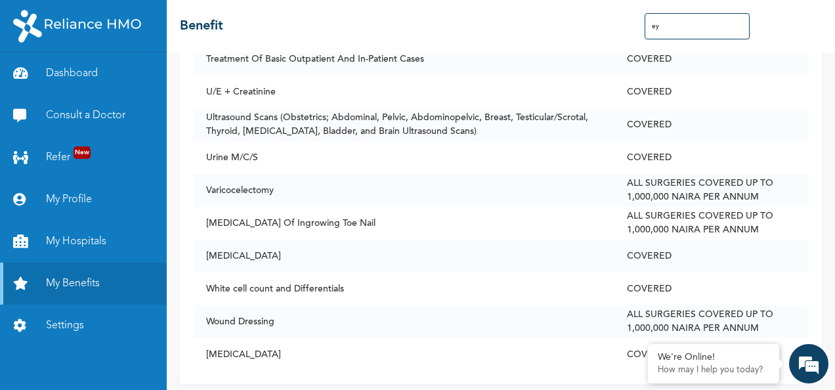
scroll to position [0, 0]
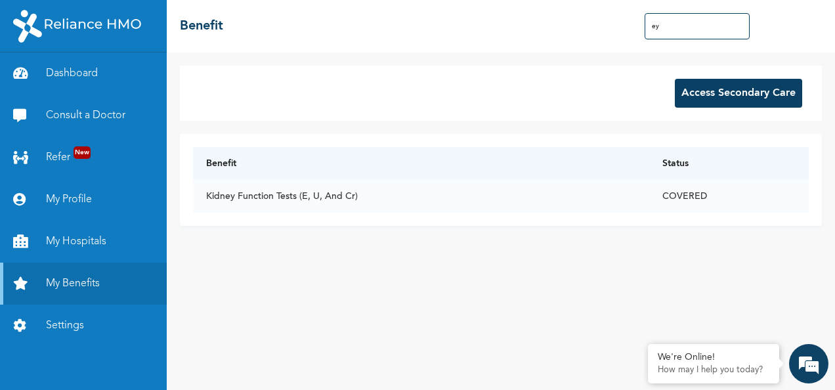
type input "e"
type input "opt"
drag, startPoint x: 251, startPoint y: 193, endPoint x: 315, endPoint y: 194, distance: 64.3
click at [315, 194] on td "Specialist Opthalmologist Consultation" at bounding box center [423, 196] width 461 height 33
copy td "Opthalmologist"
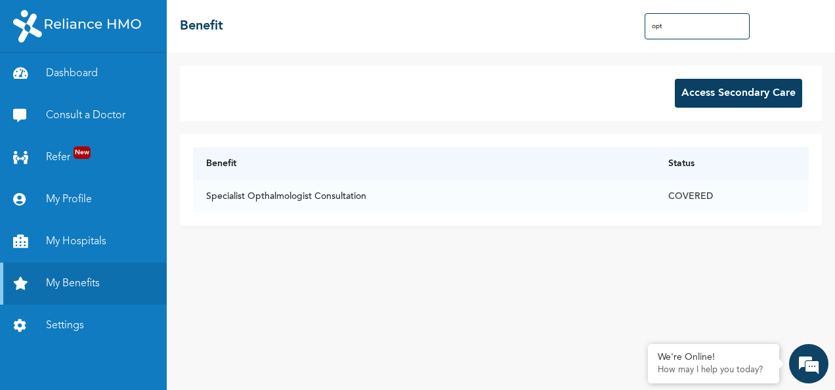
click at [316, 84] on div "Access Secondary Care" at bounding box center [501, 93] width 642 height 55
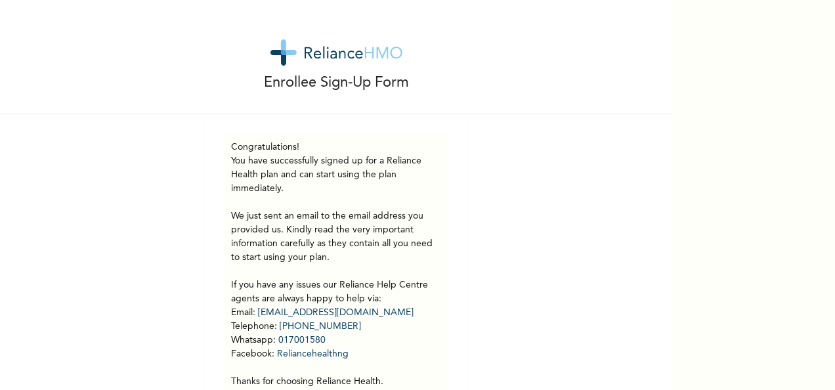
scroll to position [62, 0]
